Goal: Check status: Check status

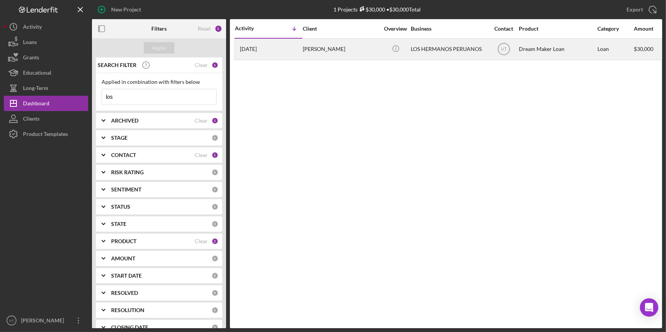
click at [286, 52] on div "[DATE] [PERSON_NAME]" at bounding box center [268, 49] width 67 height 20
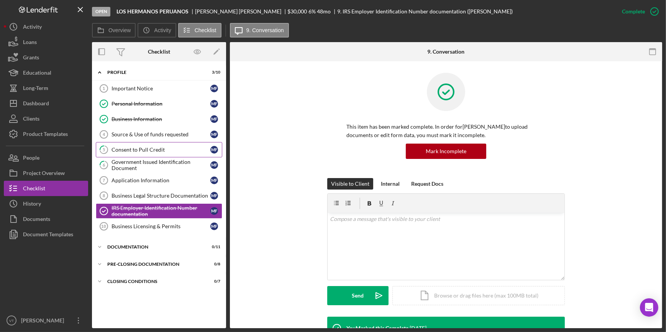
click at [174, 152] on link "5 Consent to Pull Credit M F" at bounding box center [159, 149] width 126 height 15
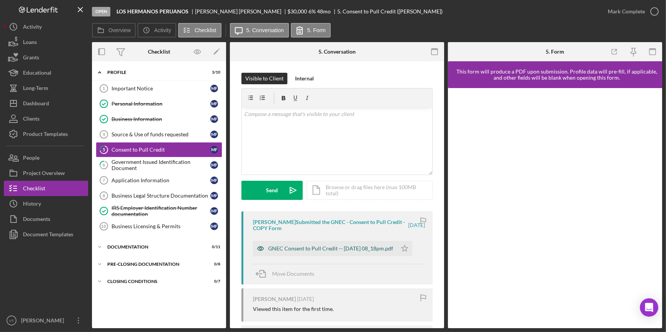
click at [323, 249] on div "GNEC Consent to Pull Credit -- [DATE] 08_18pm.pdf" at bounding box center [330, 249] width 125 height 6
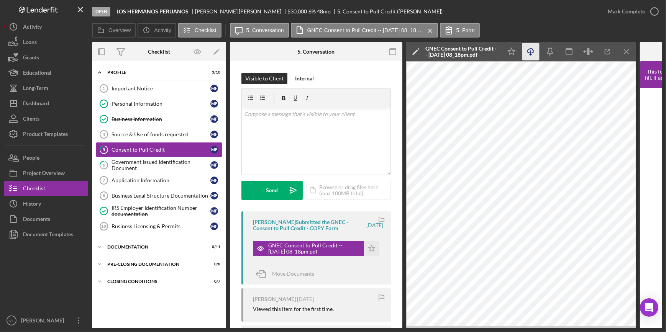
click at [530, 48] on icon "Icon/Download" at bounding box center [530, 51] width 17 height 17
click at [631, 12] on div "Mark Complete" at bounding box center [626, 11] width 37 height 15
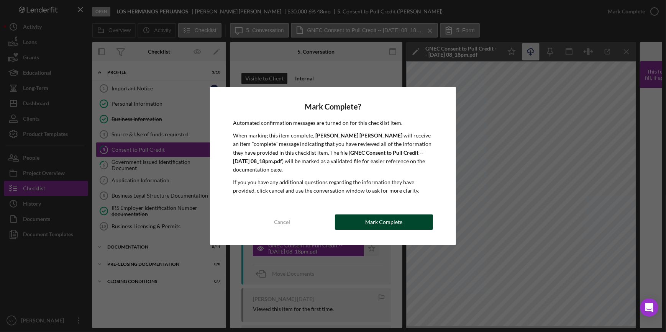
click at [344, 220] on button "Mark Complete" at bounding box center [384, 222] width 98 height 15
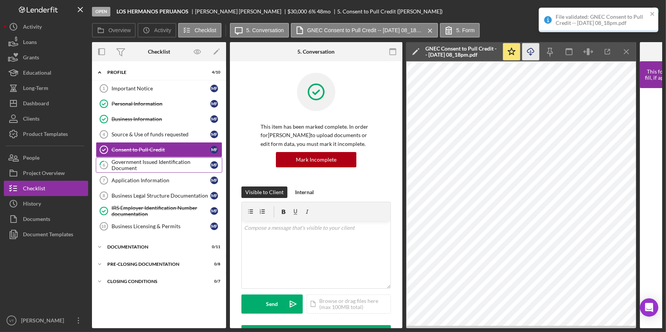
click at [154, 162] on div "Government Issued Identification Document" at bounding box center [160, 165] width 99 height 12
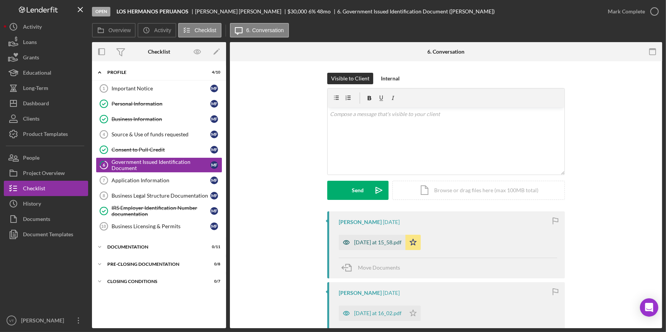
click at [360, 241] on div "[DATE] at 15_58.pdf" at bounding box center [378, 242] width 48 height 6
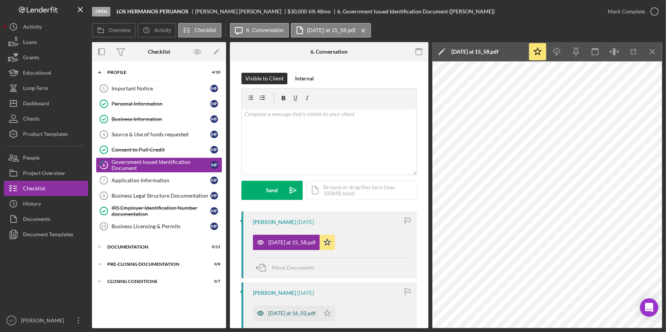
click at [266, 311] on icon "button" at bounding box center [260, 313] width 15 height 15
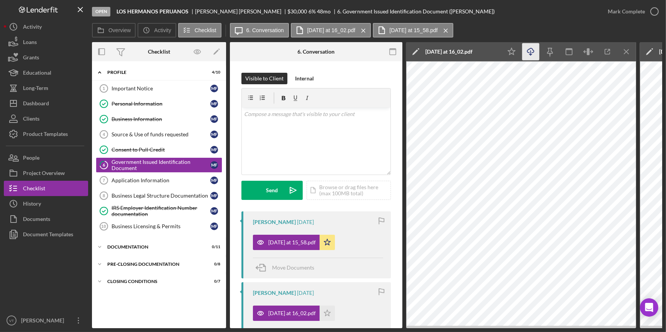
click at [533, 51] on icon "Icon/Download" at bounding box center [530, 51] width 17 height 17
click at [161, 182] on div "Application Information" at bounding box center [160, 180] width 99 height 6
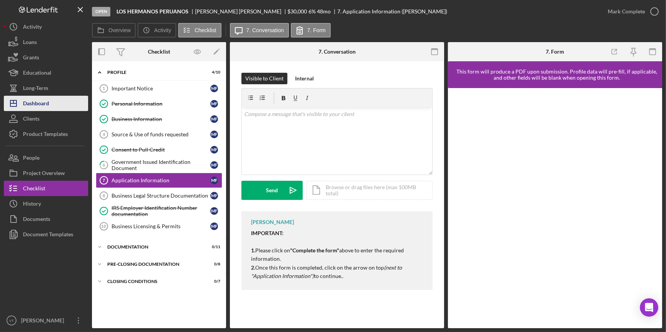
click at [53, 102] on button "Icon/Dashboard Dashboard" at bounding box center [46, 103] width 84 height 15
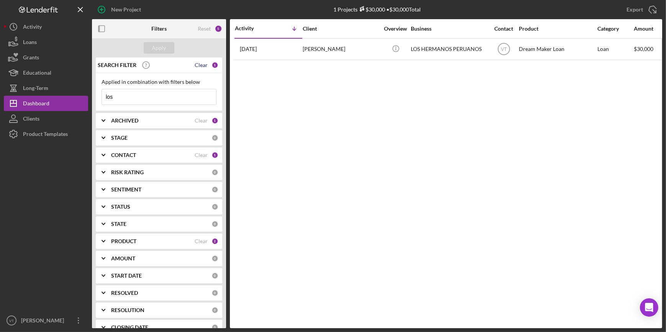
click at [199, 63] on div "Clear" at bounding box center [201, 65] width 13 height 6
click at [160, 46] on div "Apply" at bounding box center [159, 47] width 14 height 11
